Goal: Book appointment/travel/reservation

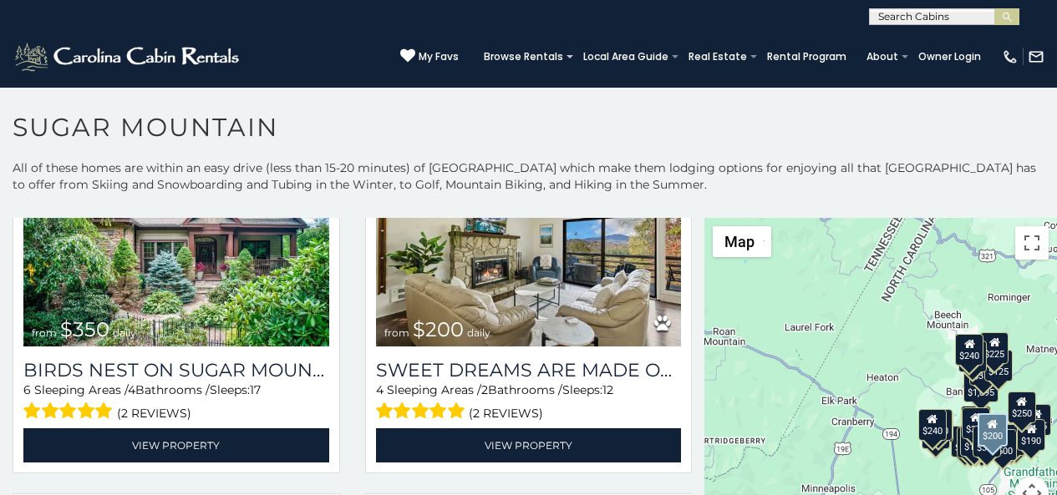
scroll to position [557, 0]
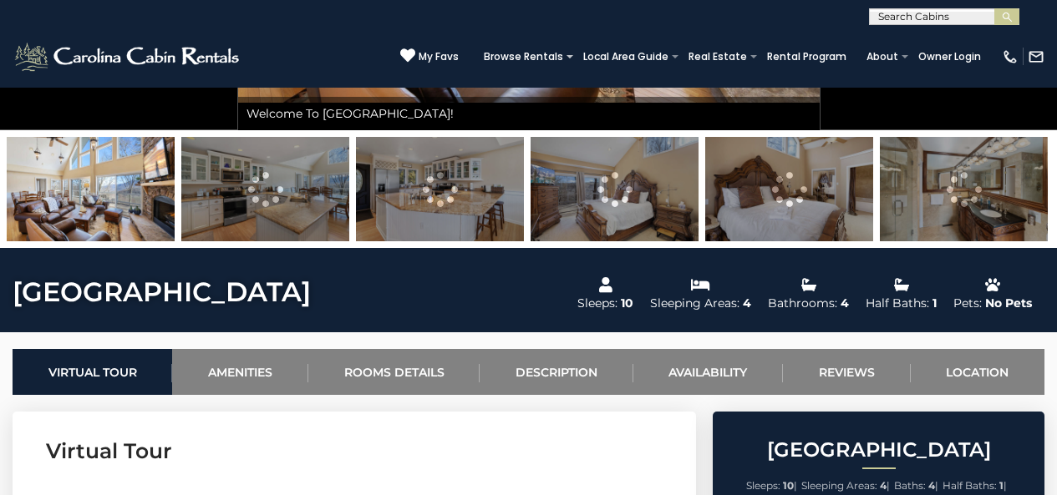
scroll to position [453, 0]
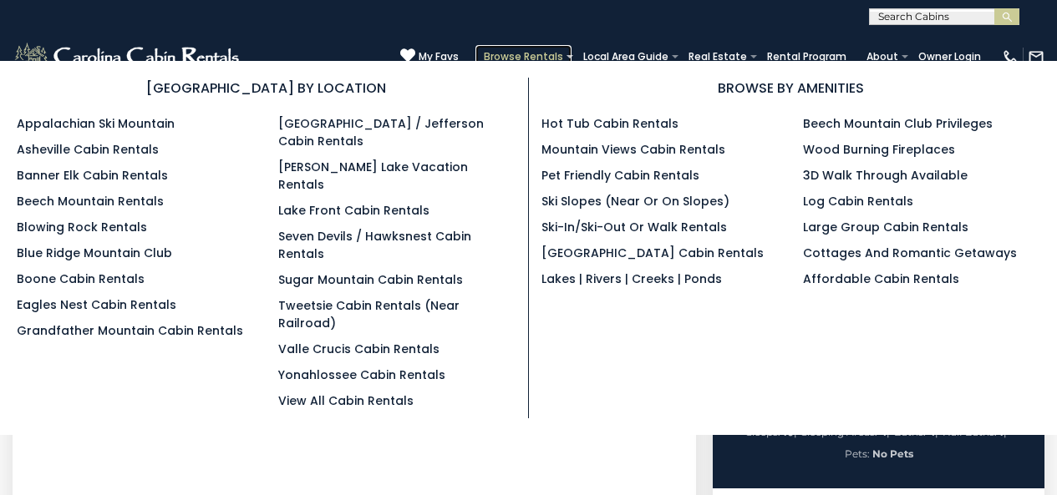
click at [560, 51] on link "Browse Rentals" at bounding box center [523, 56] width 96 height 23
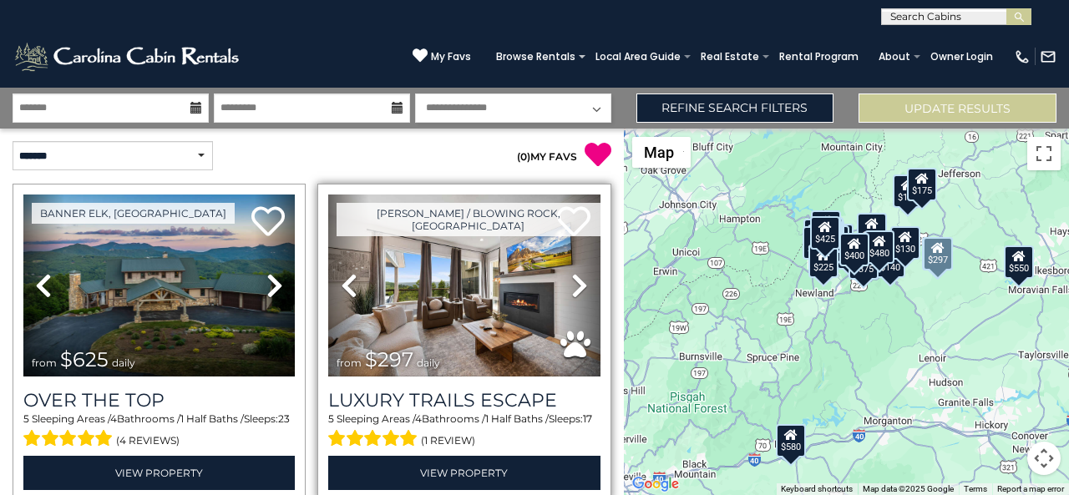
click at [339, 492] on div "Boone / Blowing Rock, NC Previous" at bounding box center [463, 342] width 293 height 317
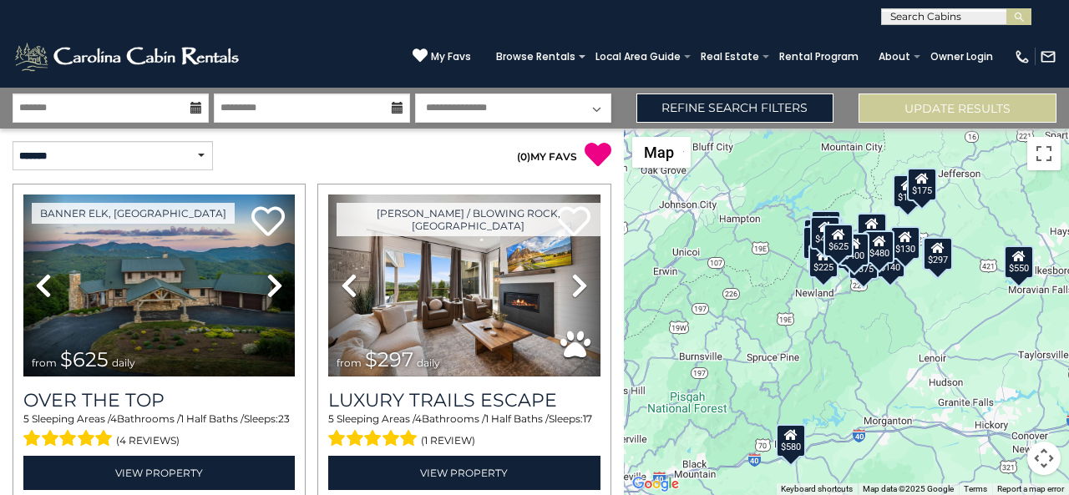
scroll to position [321, 0]
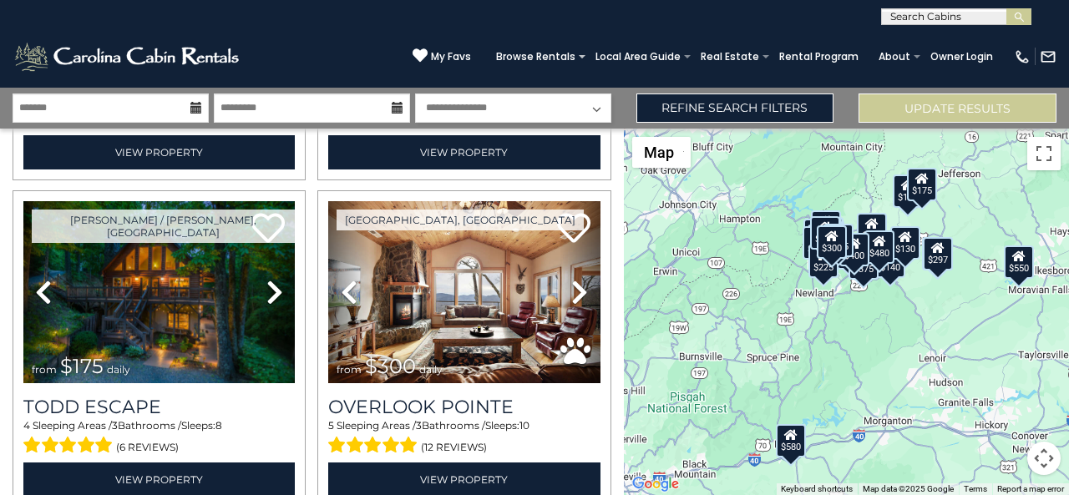
click at [1069, 468] on div "$625 $297 $175 $300 $580 $290 $424 $395 $270 $185 $230 $550 $349 $230 $160 $325…" at bounding box center [846, 312] width 445 height 367
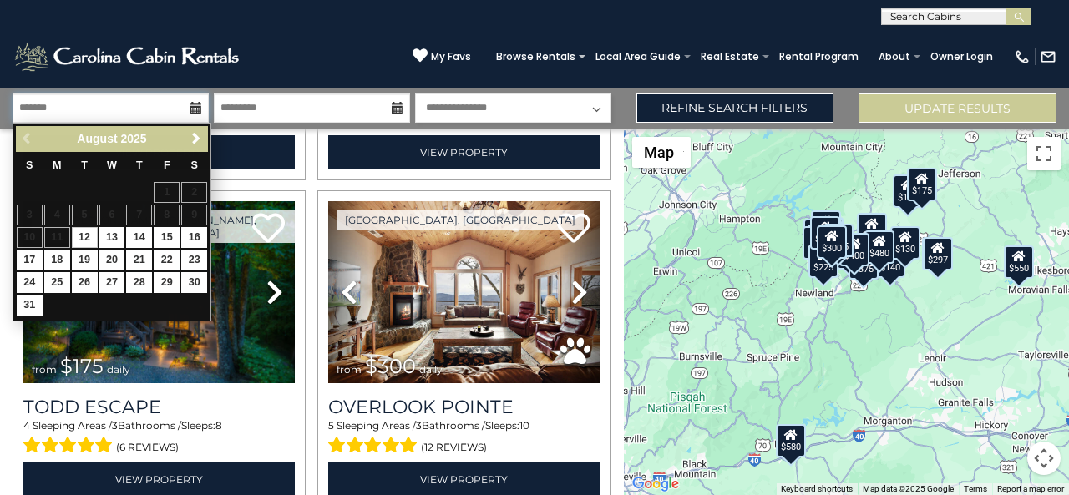
click at [32, 97] on input "text" at bounding box center [111, 108] width 196 height 29
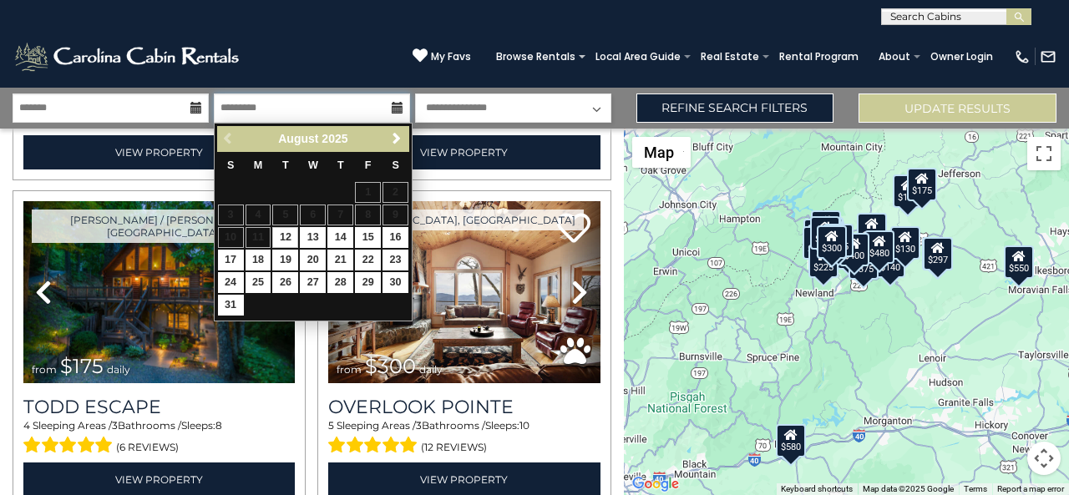
click at [252, 102] on input "text" at bounding box center [312, 108] width 196 height 29
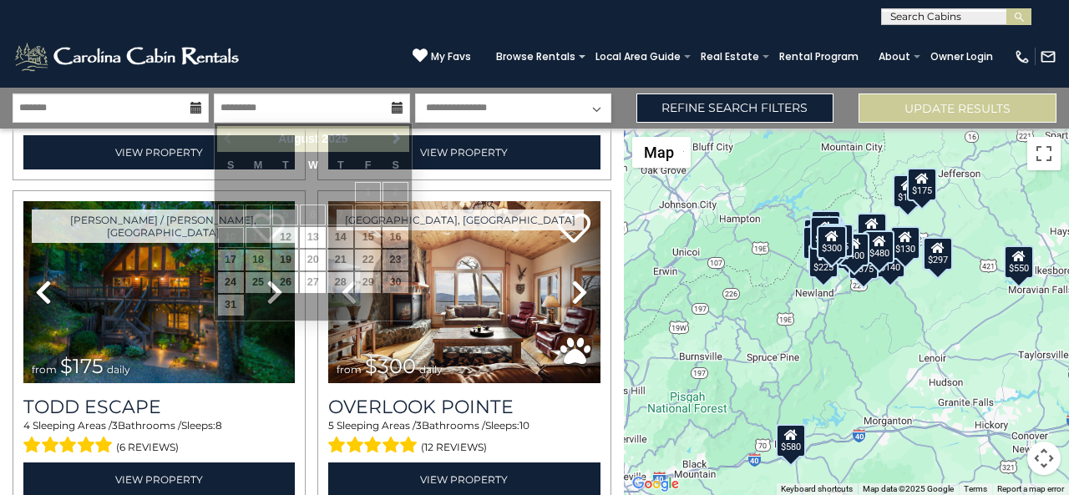
click at [435, 105] on select "**********" at bounding box center [513, 108] width 196 height 29
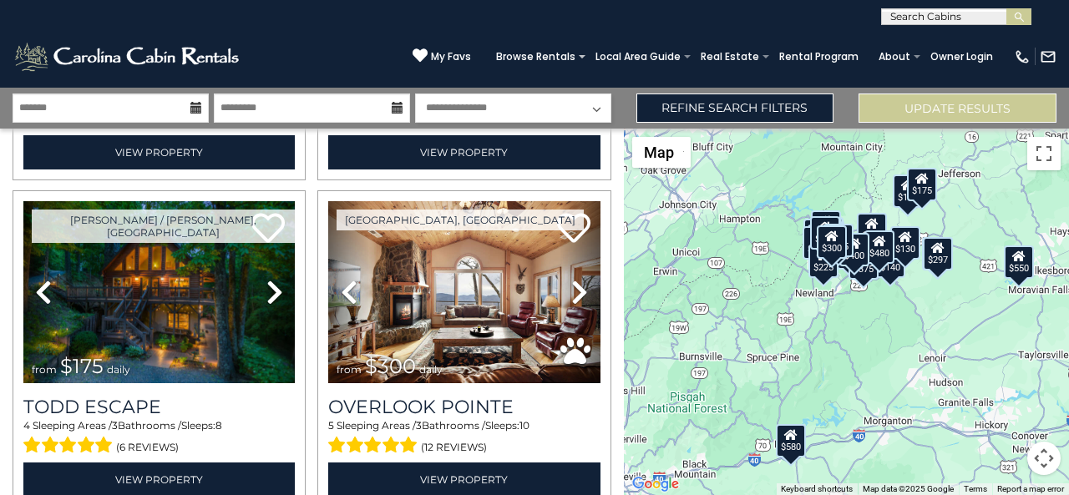
select select "*"
click at [415, 94] on select "**********" at bounding box center [513, 108] width 196 height 29
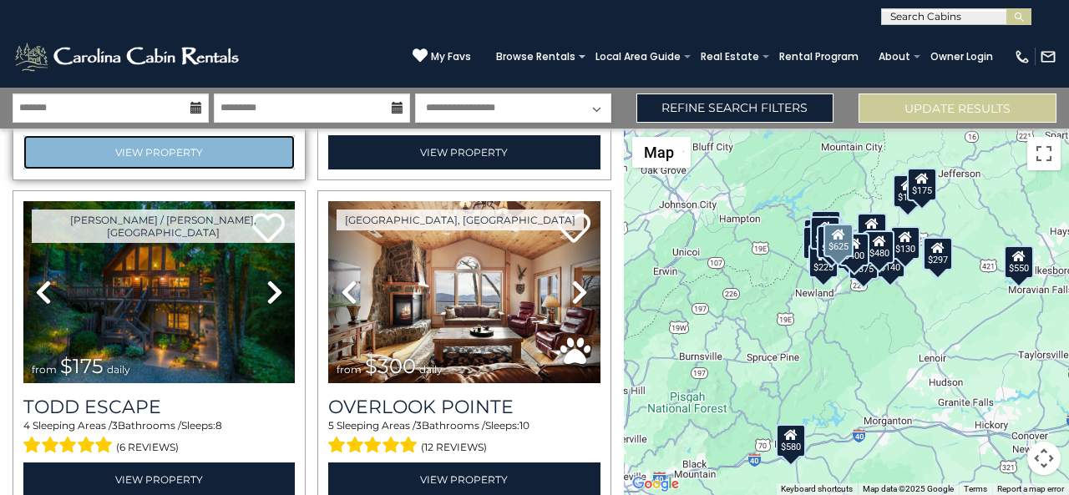
click at [97, 152] on link "View Property" at bounding box center [159, 152] width 272 height 34
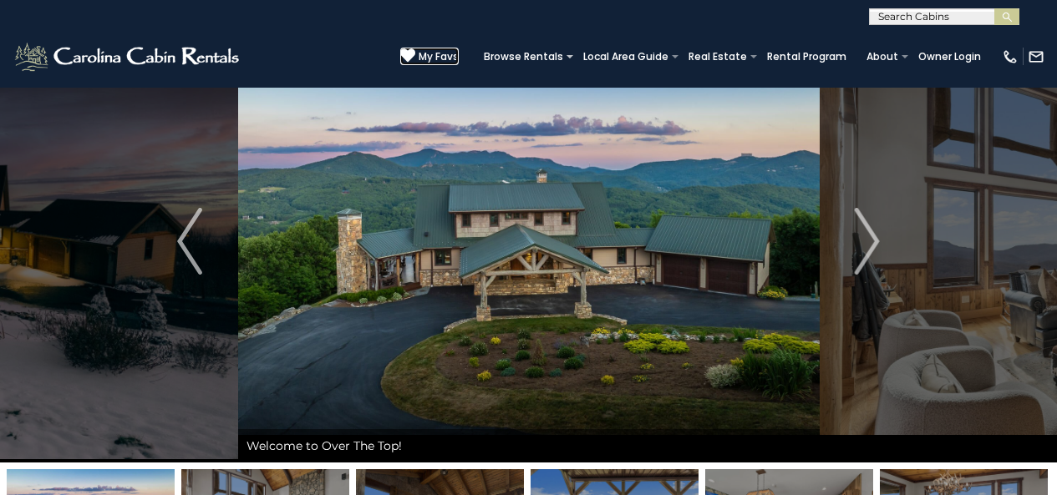
click at [415, 51] on icon at bounding box center [407, 55] width 15 height 15
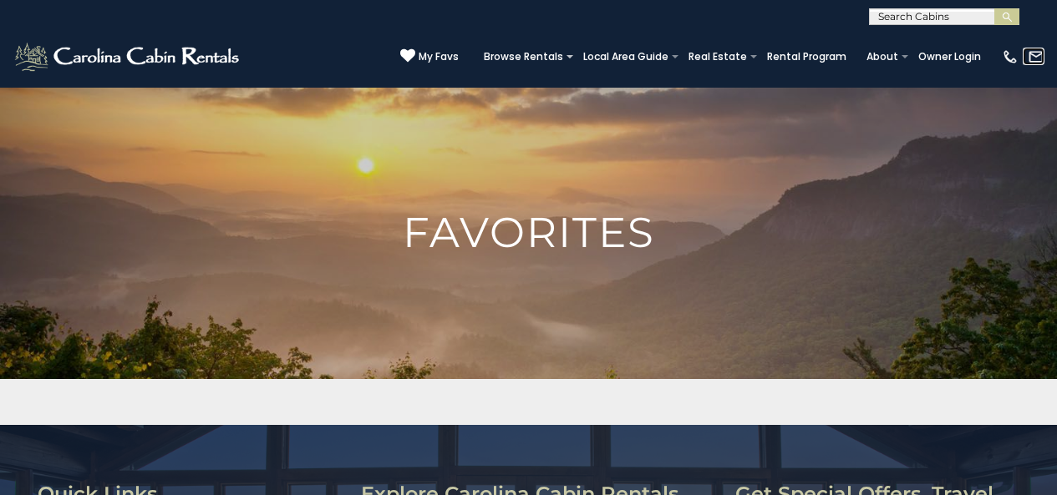
click at [1025, 49] on link at bounding box center [1034, 57] width 22 height 18
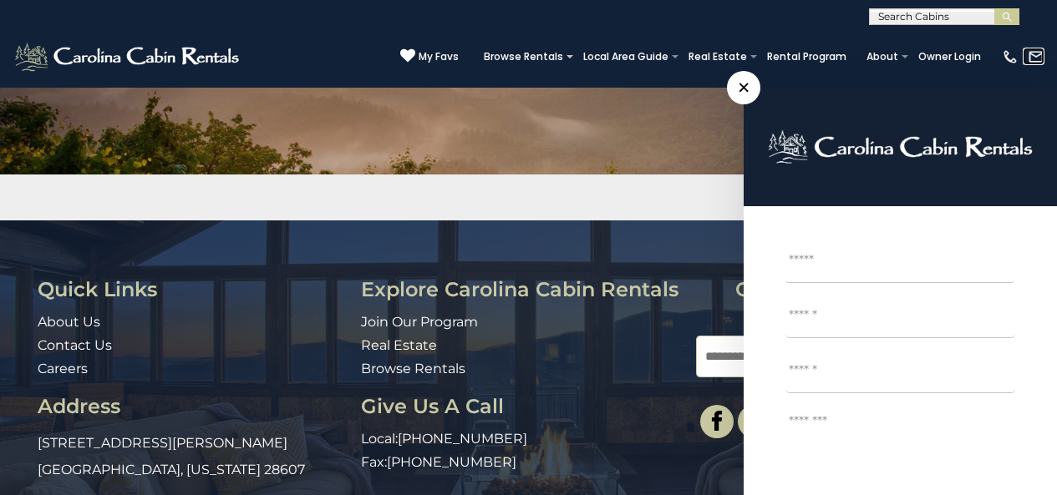
scroll to position [209, 0]
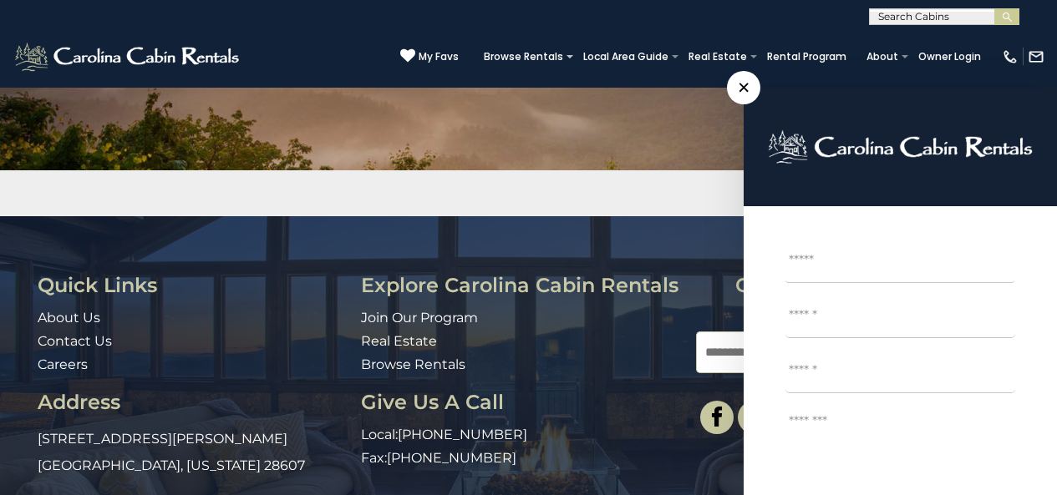
click at [874, 301] on input "Email *" at bounding box center [900, 318] width 230 height 42
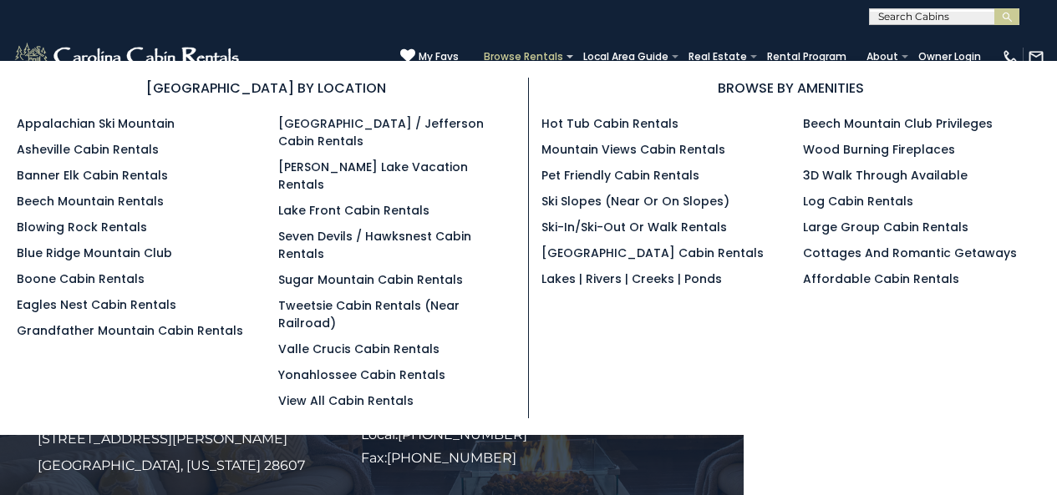
type input "**"
click at [568, 51] on link "Browse Rentals" at bounding box center [523, 56] width 96 height 23
